Goal: Information Seeking & Learning: Learn about a topic

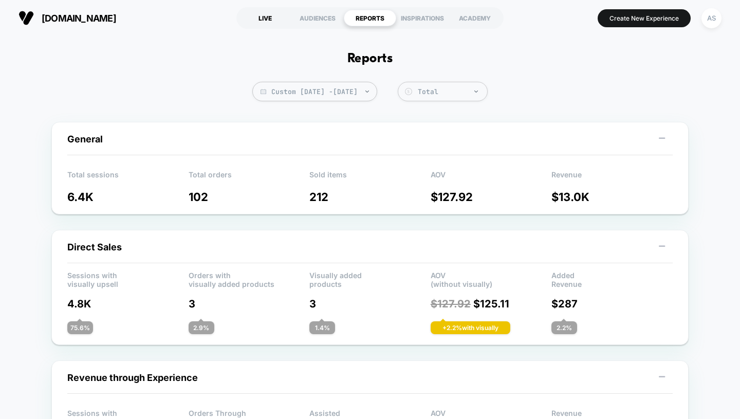
click at [256, 17] on div "LIVE" at bounding box center [265, 18] width 52 height 16
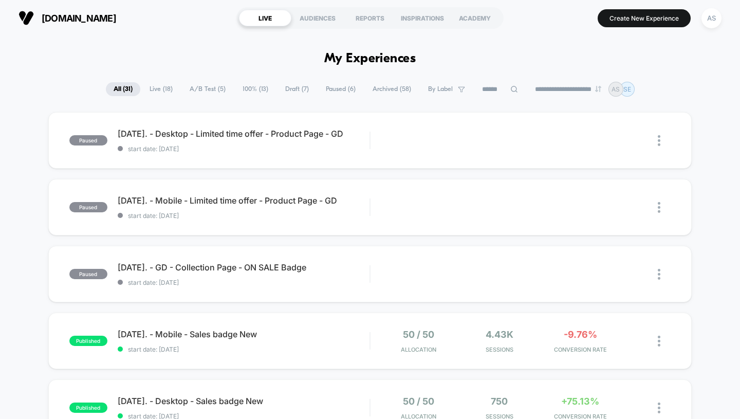
scroll to position [30, 0]
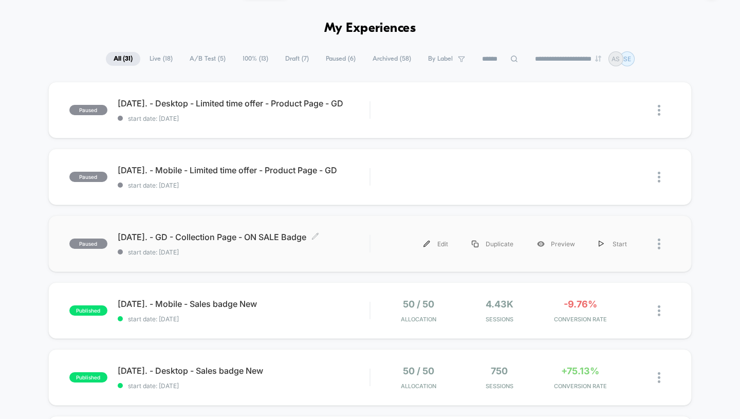
click at [244, 238] on span "[DATE]. - GD - Collection Page - ON SALE Badge Click to edit experience details" at bounding box center [244, 237] width 252 height 10
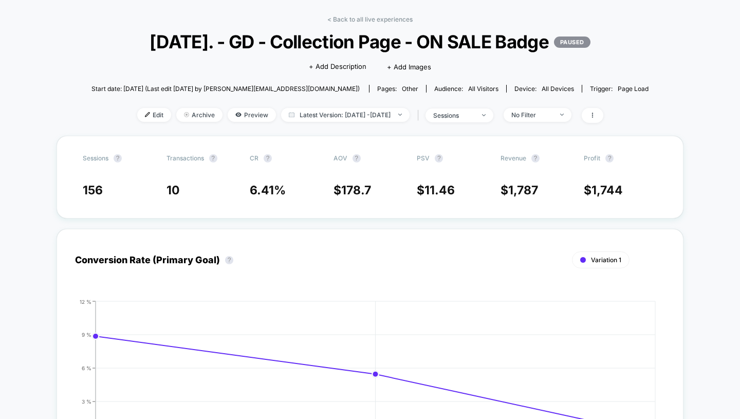
scroll to position [39, 0]
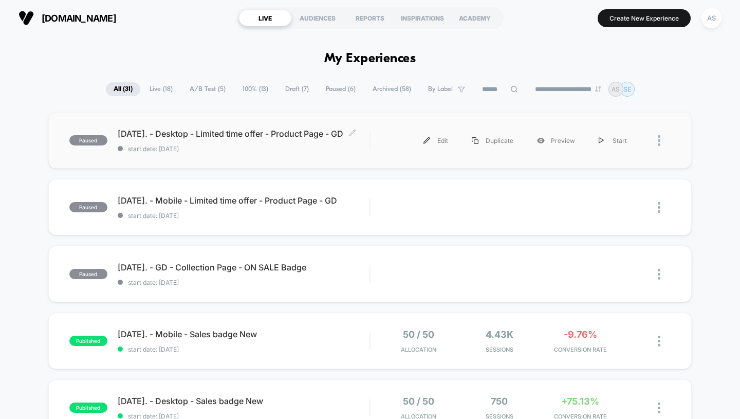
click at [210, 129] on span "[DATE]. - Desktop - Limited time offer - Product Page - GD Click to edit experi…" at bounding box center [244, 134] width 252 height 10
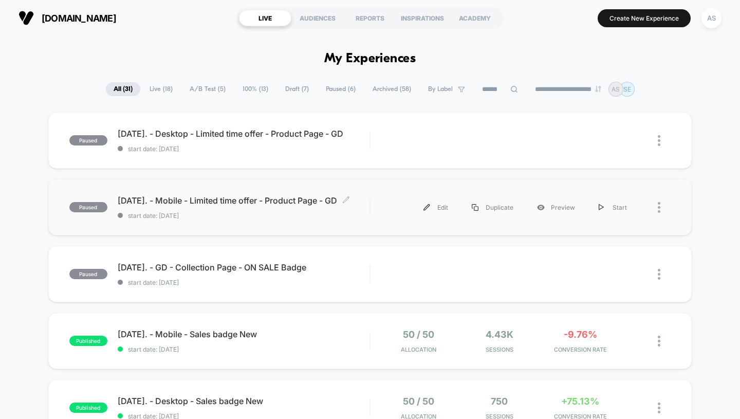
click at [226, 197] on span "[DATE]. - Mobile - Limited time offer - Product Page - GD Click to edit experie…" at bounding box center [244, 200] width 252 height 10
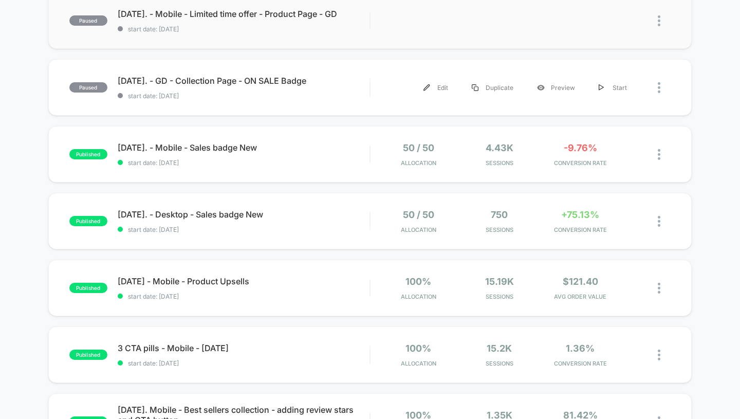
scroll to position [190, 0]
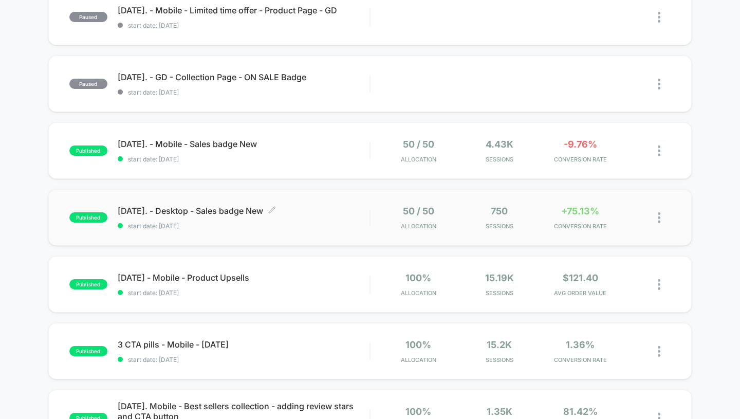
click at [216, 212] on span "[DATE]. - Desktop - Sales badge New Click to edit experience details" at bounding box center [244, 211] width 252 height 10
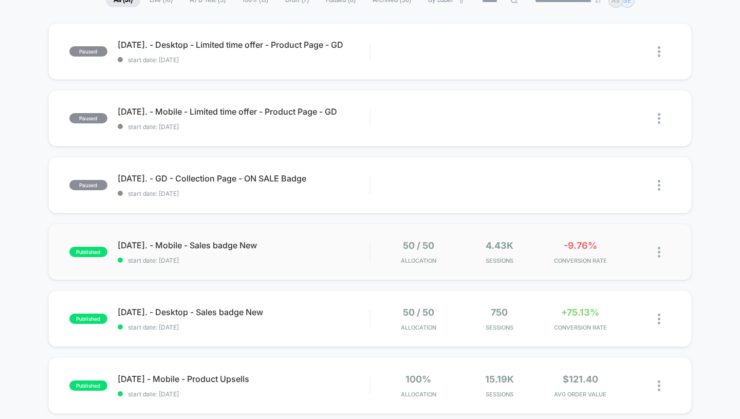
scroll to position [89, 0]
click at [227, 245] on span "[DATE]. - Mobile - Sales badge New Click to edit experience details" at bounding box center [244, 245] width 252 height 10
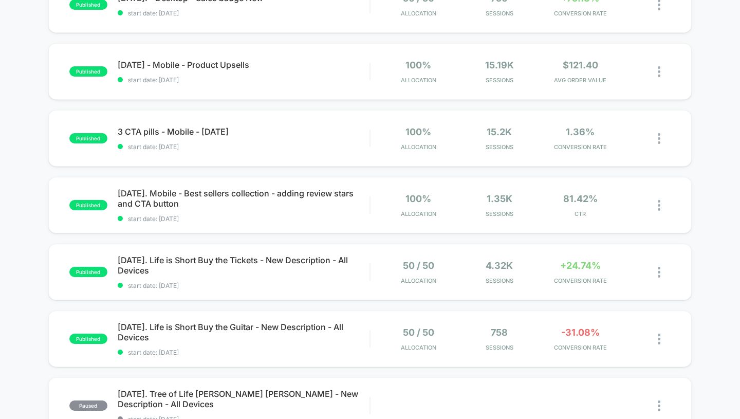
scroll to position [404, 0]
click at [262, 330] on span "[DATE]. Life is Short Buy the Guitar - New Description - All Devices Click to e…" at bounding box center [244, 331] width 252 height 21
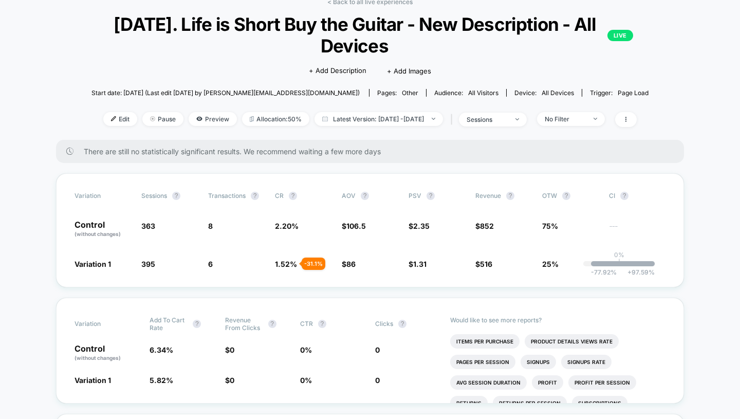
scroll to position [10, 0]
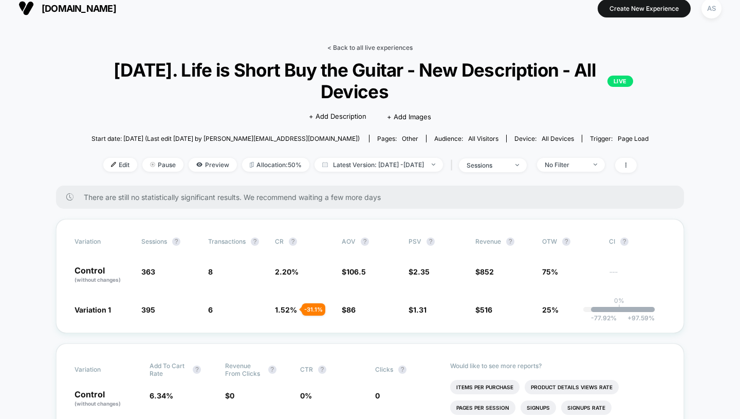
click at [352, 48] on link "< Back to all live experiences" at bounding box center [369, 48] width 85 height 8
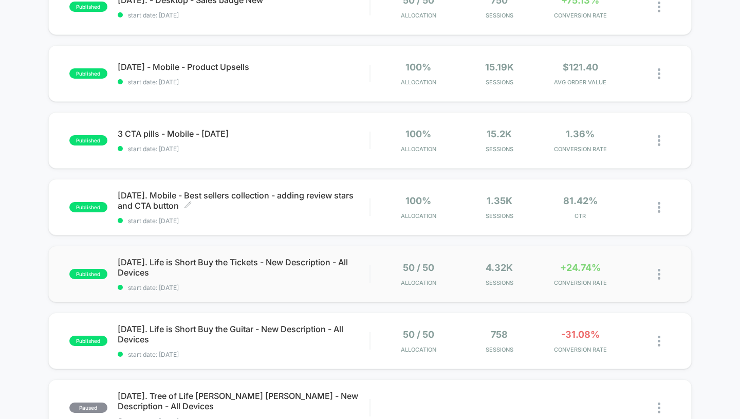
scroll to position [401, 0]
click at [259, 260] on span "[DATE]. Life is Short Buy the Tickets - New Description - All Devices Click to …" at bounding box center [244, 267] width 252 height 21
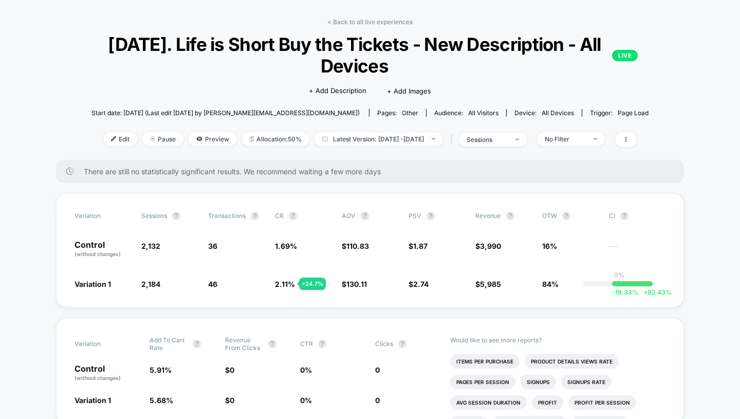
scroll to position [46, 0]
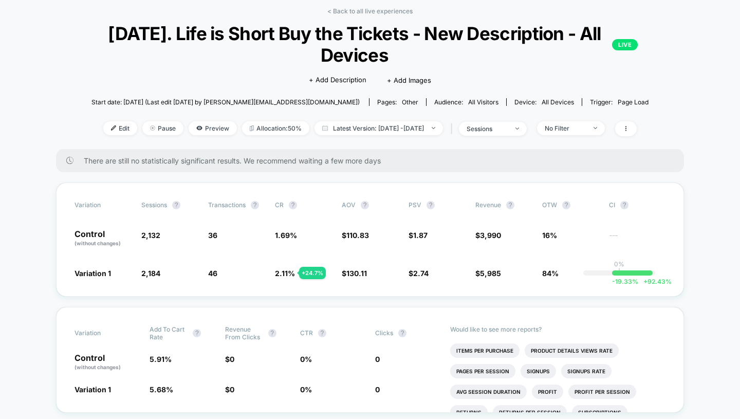
drag, startPoint x: 373, startPoint y: 24, endPoint x: 349, endPoint y: 1, distance: 33.1
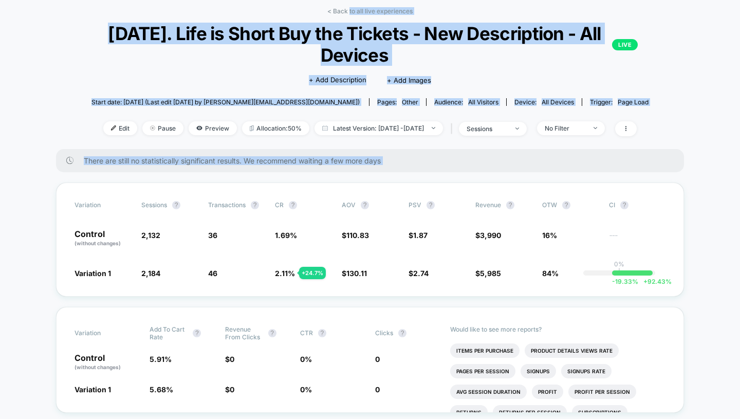
scroll to position [42, 0]
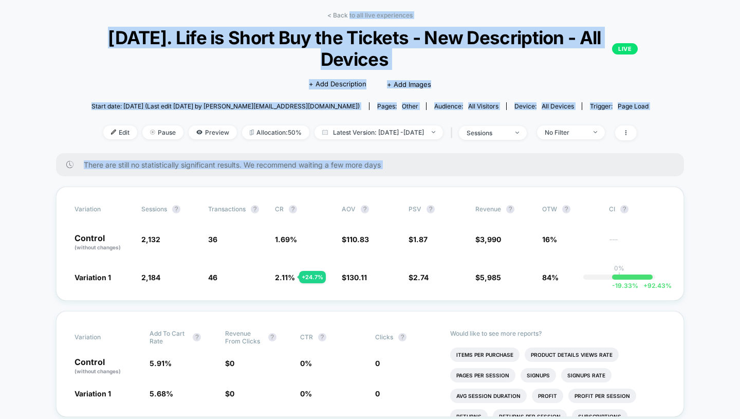
click at [174, 62] on span "[DATE]. Life is Short Buy the Tickets - New Description - All Devices LIVE" at bounding box center [370, 48] width 536 height 43
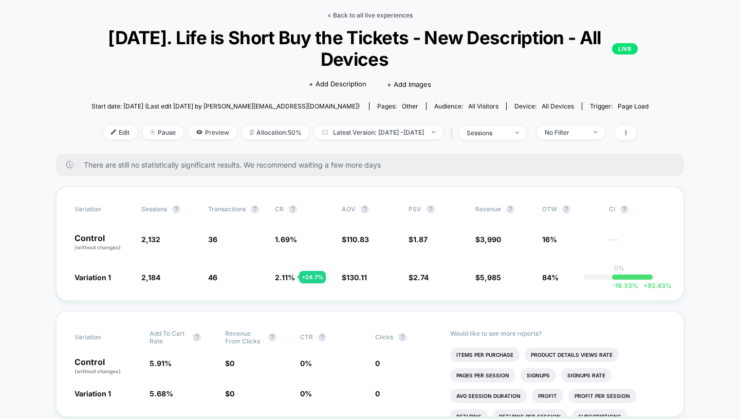
click at [364, 16] on link "< Back to all live experiences" at bounding box center [369, 15] width 85 height 8
